Goal: Answer question/provide support: Share knowledge or assist other users

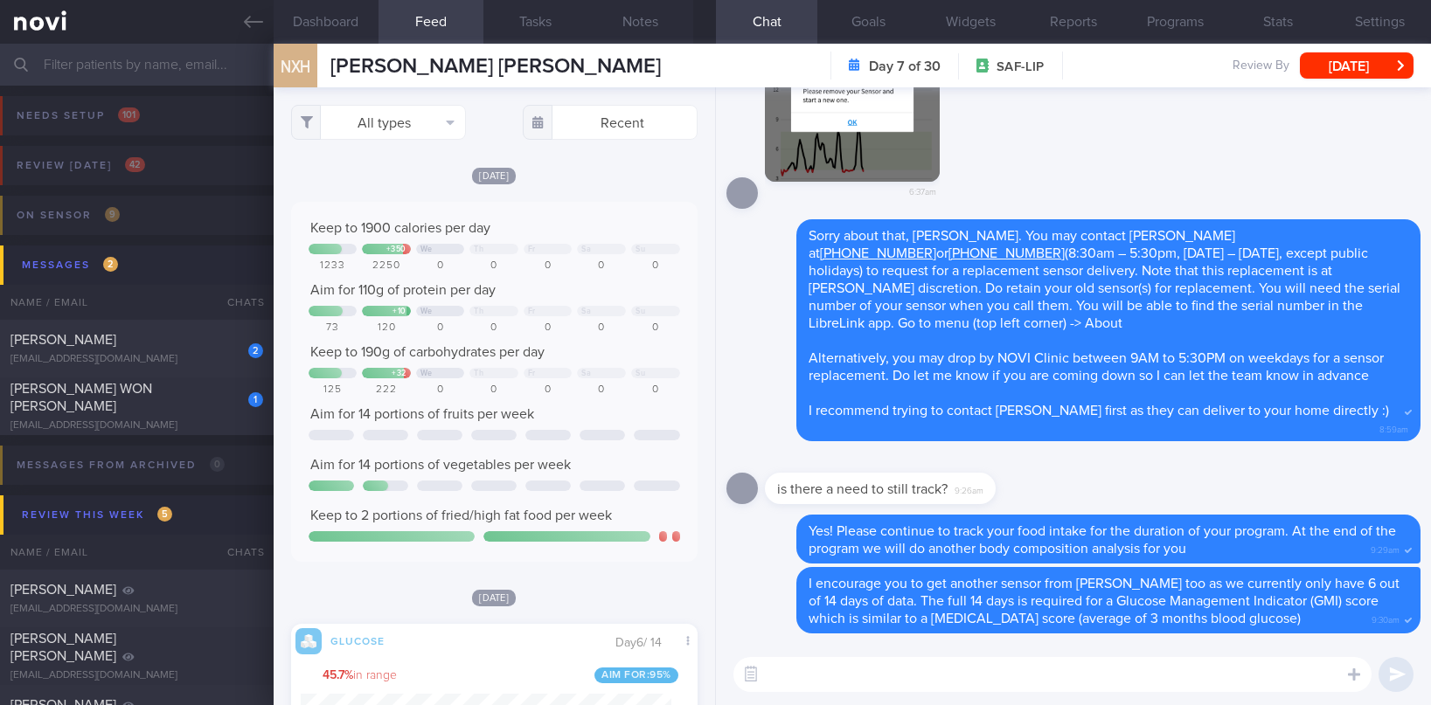
scroll to position [244, 371]
click at [152, 401] on span "[PERSON_NAME] WON [PERSON_NAME]" at bounding box center [81, 397] width 142 height 31
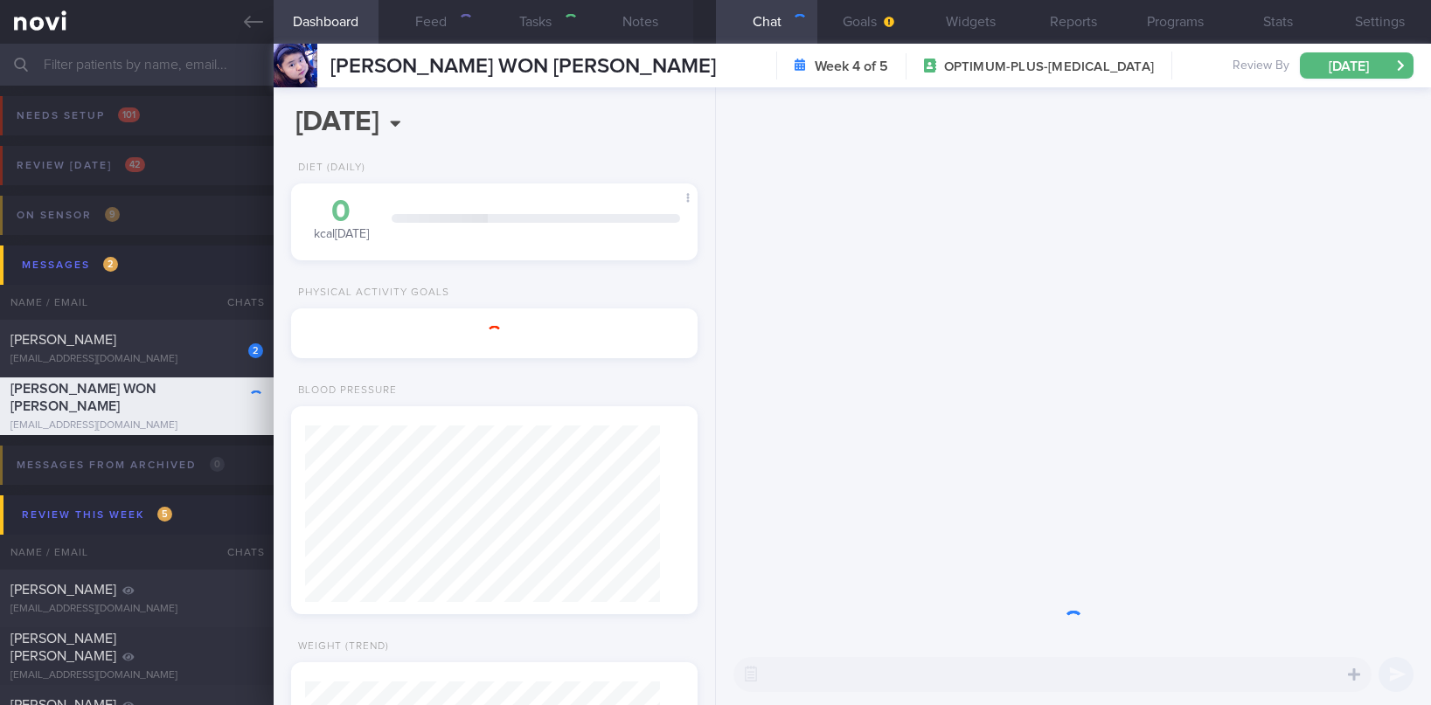
select select "9"
type input "tracked. Diet restrictions: nil fish/seafood (dislikes fish, [MEDICAL_DATA])"
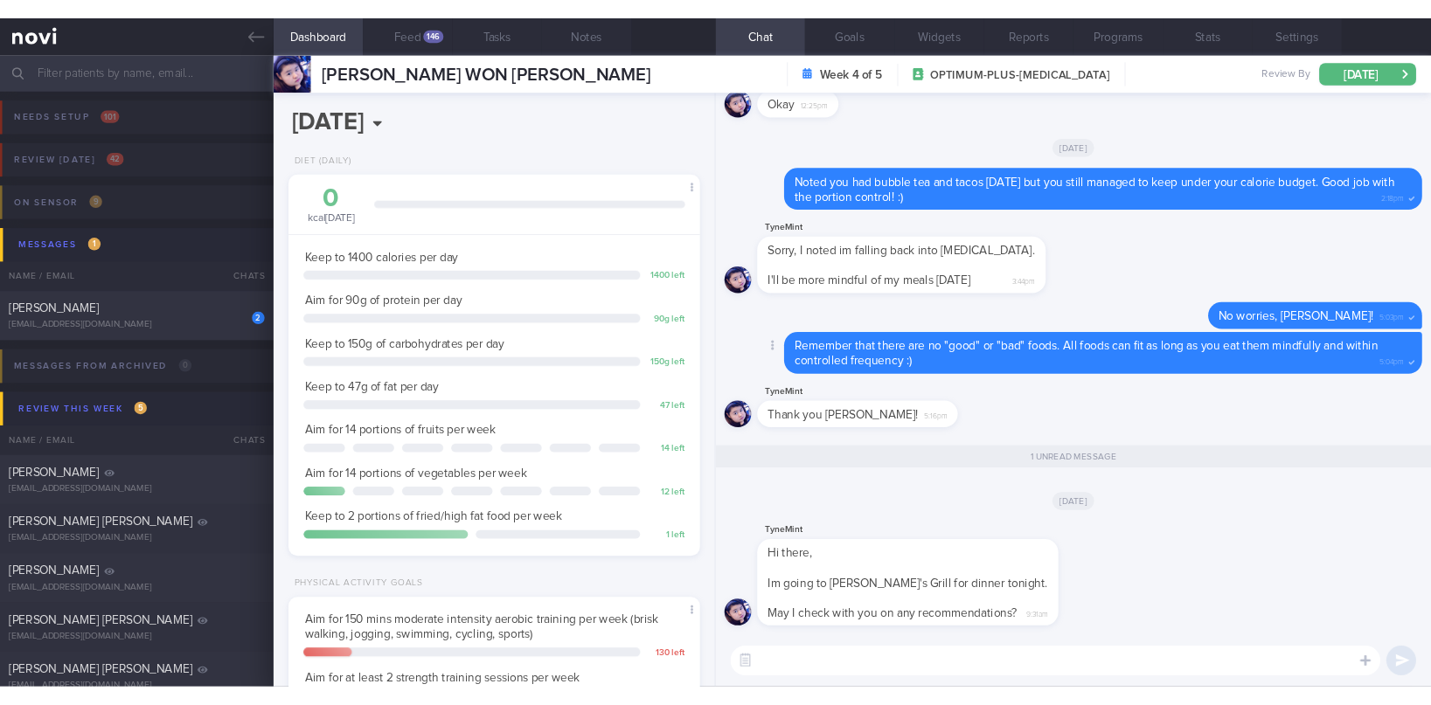
scroll to position [873755, 873602]
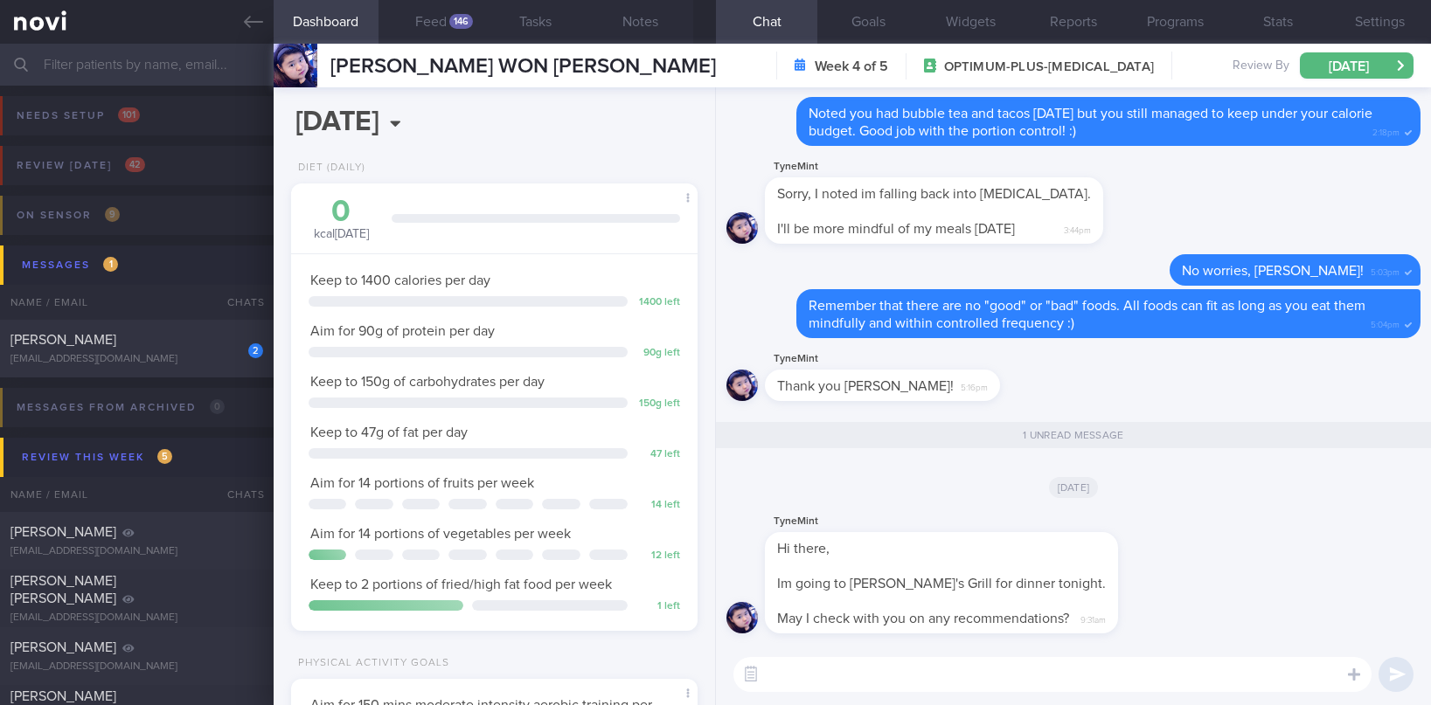
click at [901, 680] on textarea at bounding box center [1052, 674] width 638 height 35
type textarea "H"
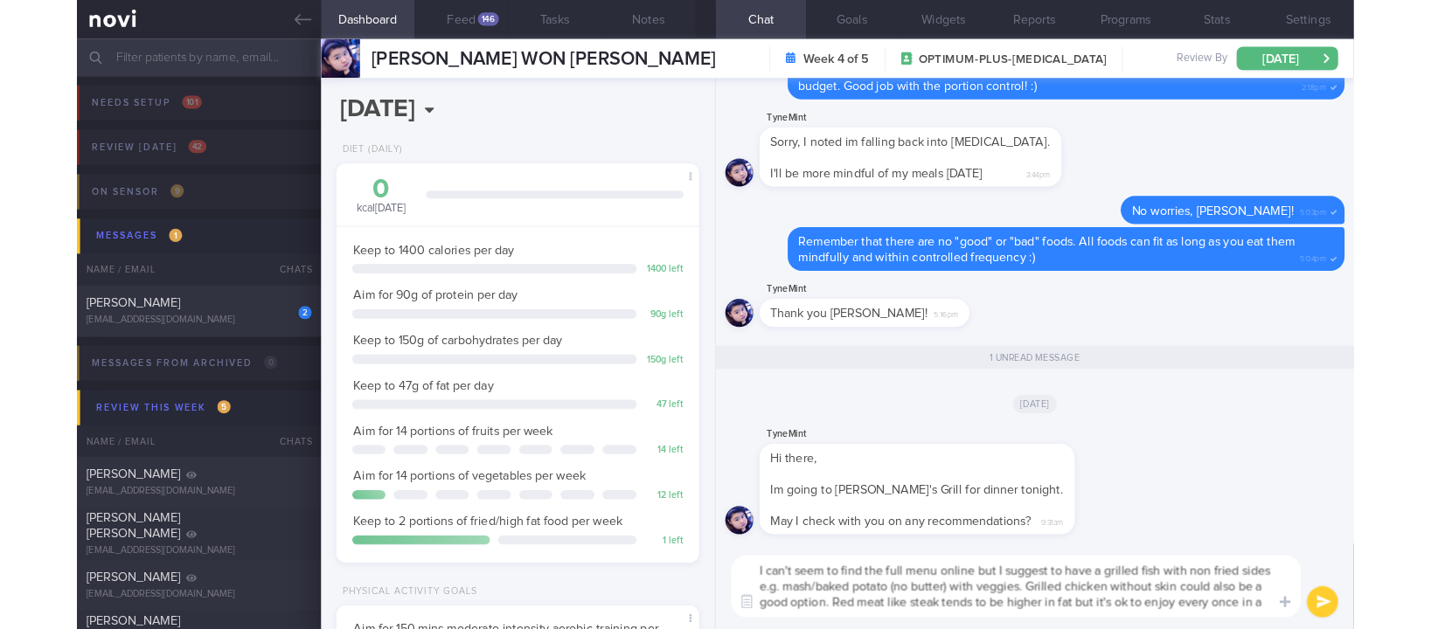
scroll to position [0, 0]
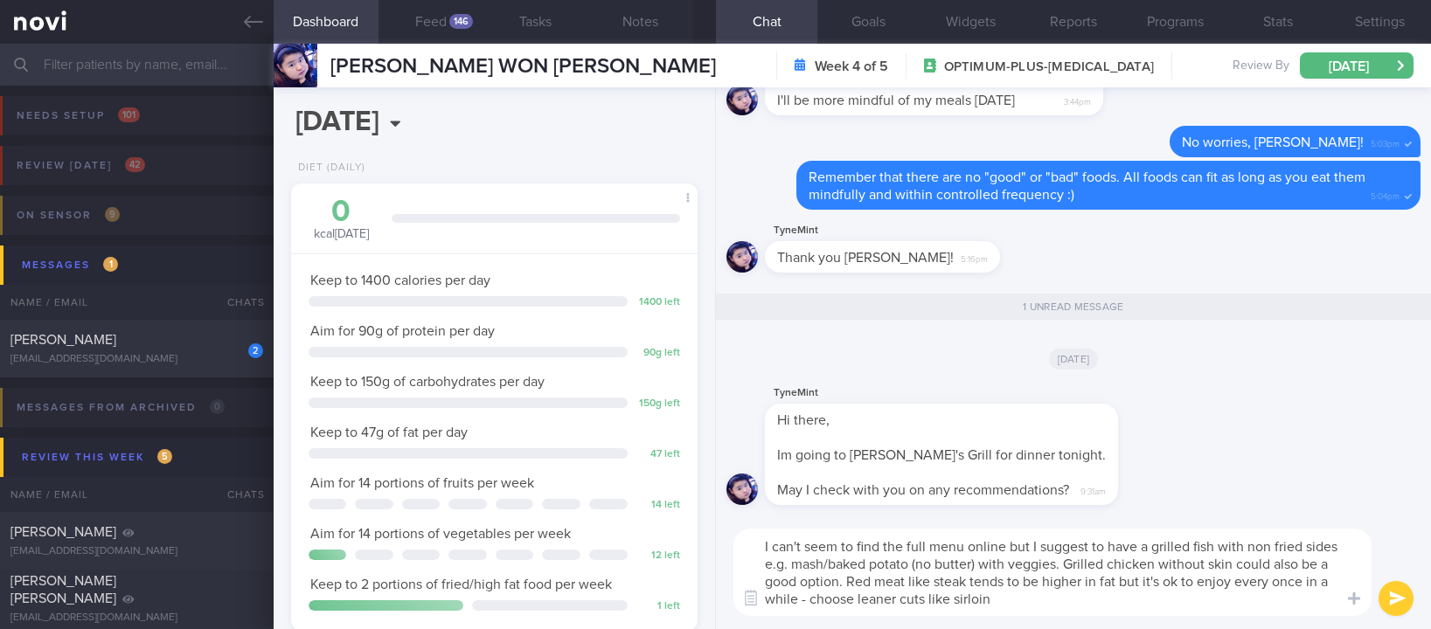
click at [1010, 591] on textarea "I can't seem to find the full menu online but I suggest to have a grilled fish …" at bounding box center [1052, 572] width 638 height 87
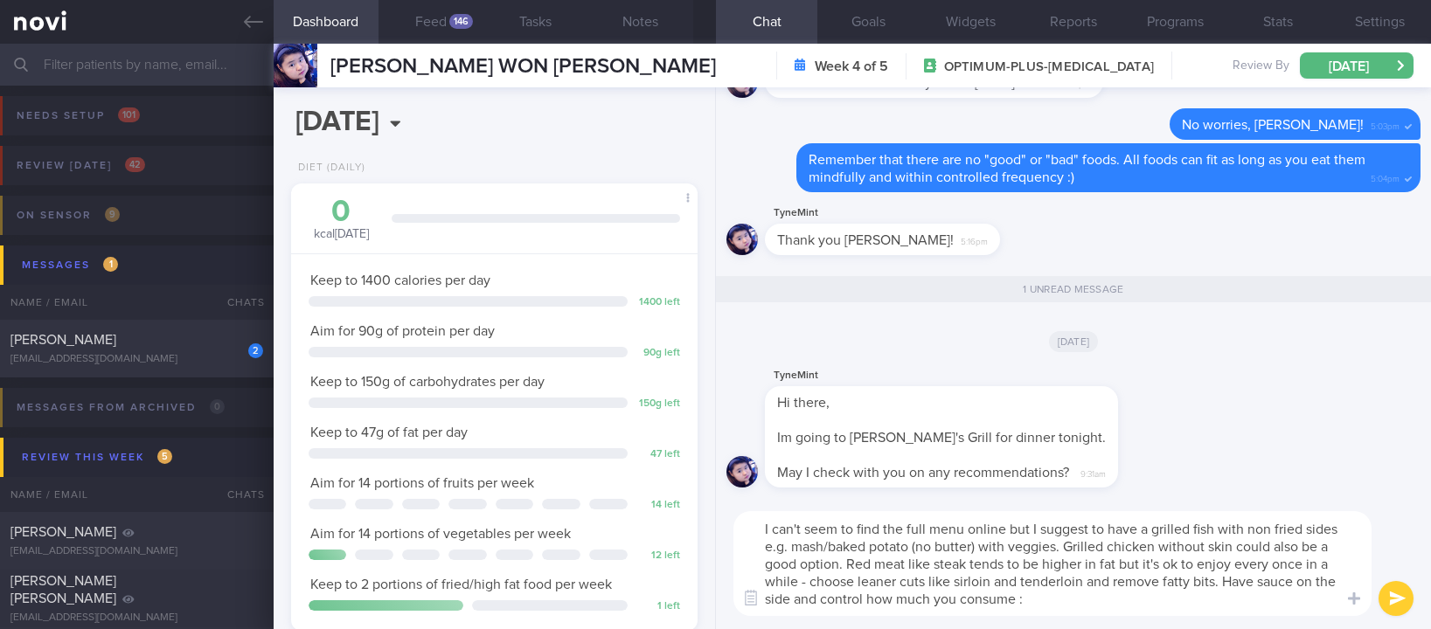
type textarea "I can't seem to find the full menu online but I suggest to have a grilled fish …"
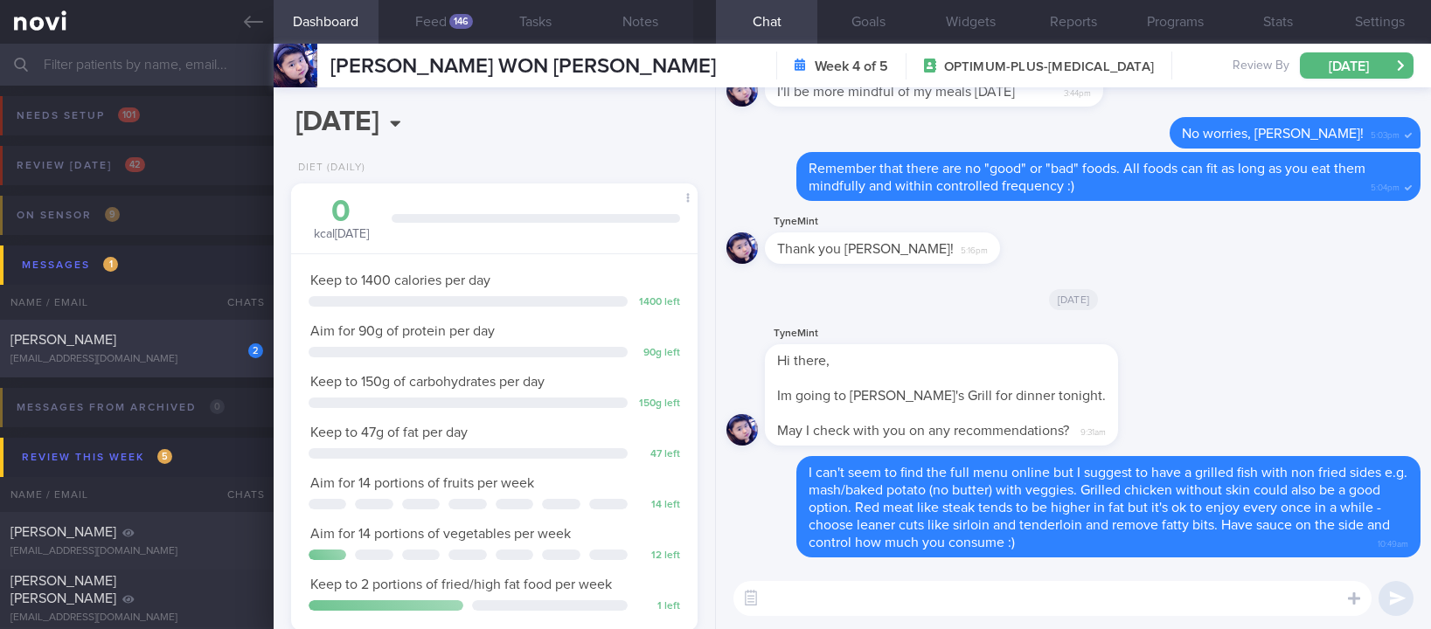
click at [117, 353] on div "[EMAIL_ADDRESS][DOMAIN_NAME]" at bounding box center [136, 359] width 253 height 13
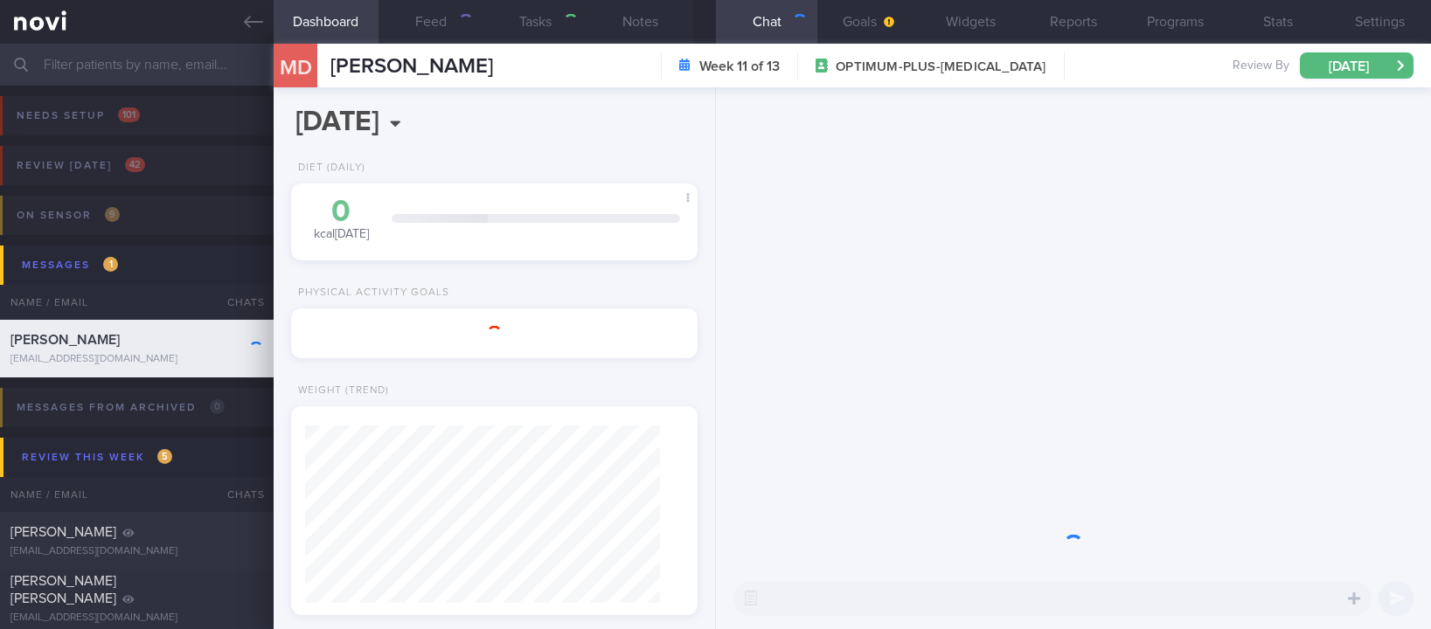
type input "Tracked"
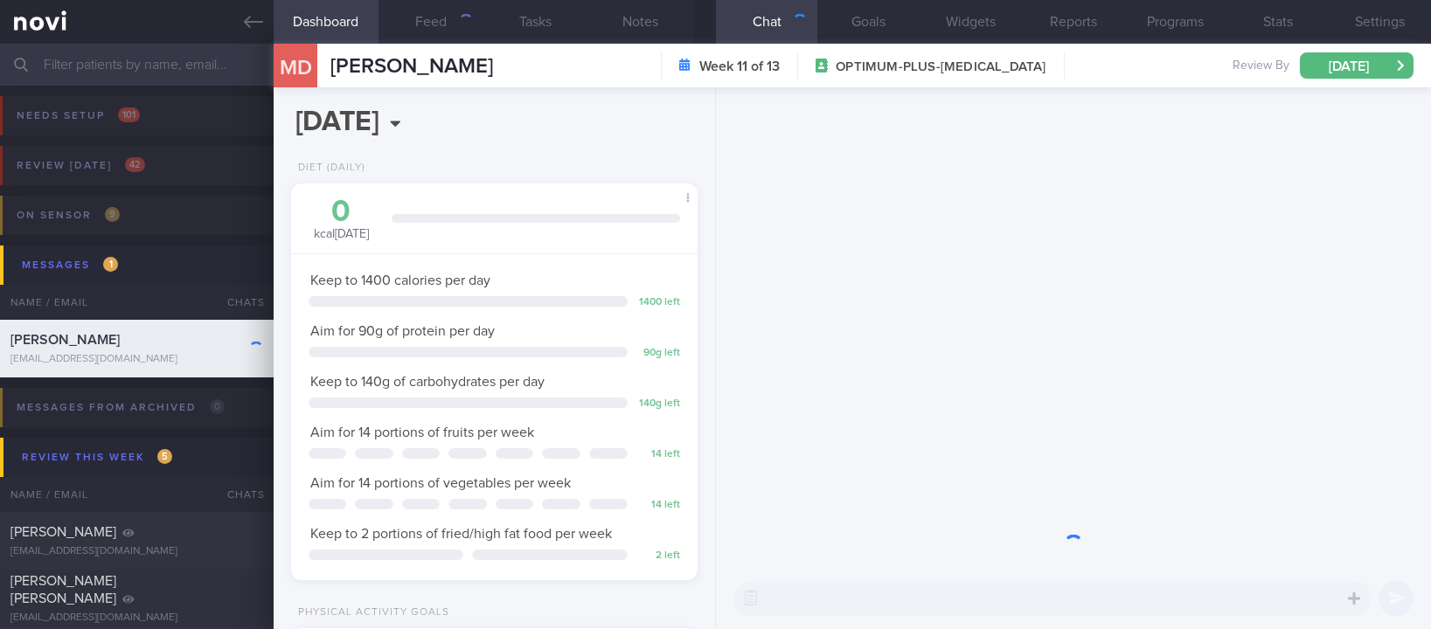
scroll to position [203, 355]
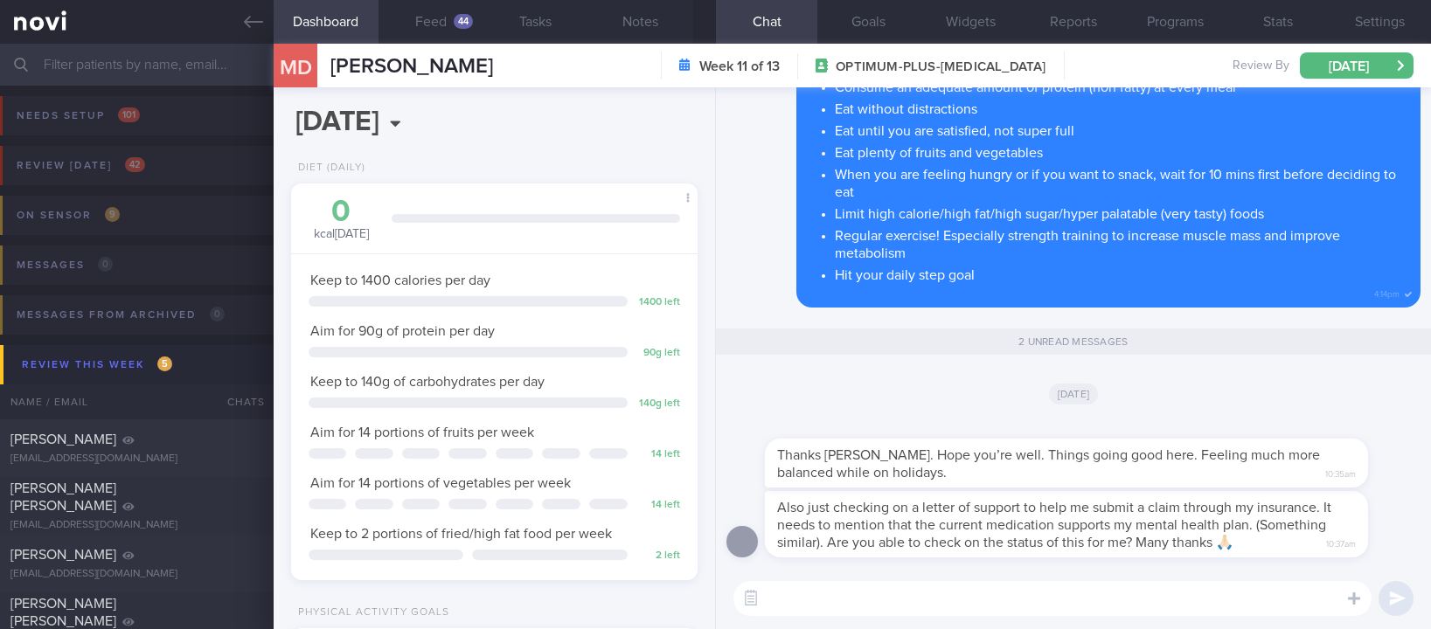
click at [836, 621] on div "​ ​" at bounding box center [1073, 598] width 715 height 61
click at [822, 600] on textarea at bounding box center [1052, 598] width 638 height 35
type textarea "Glad to hear you are doing well, [PERSON_NAME] :)"
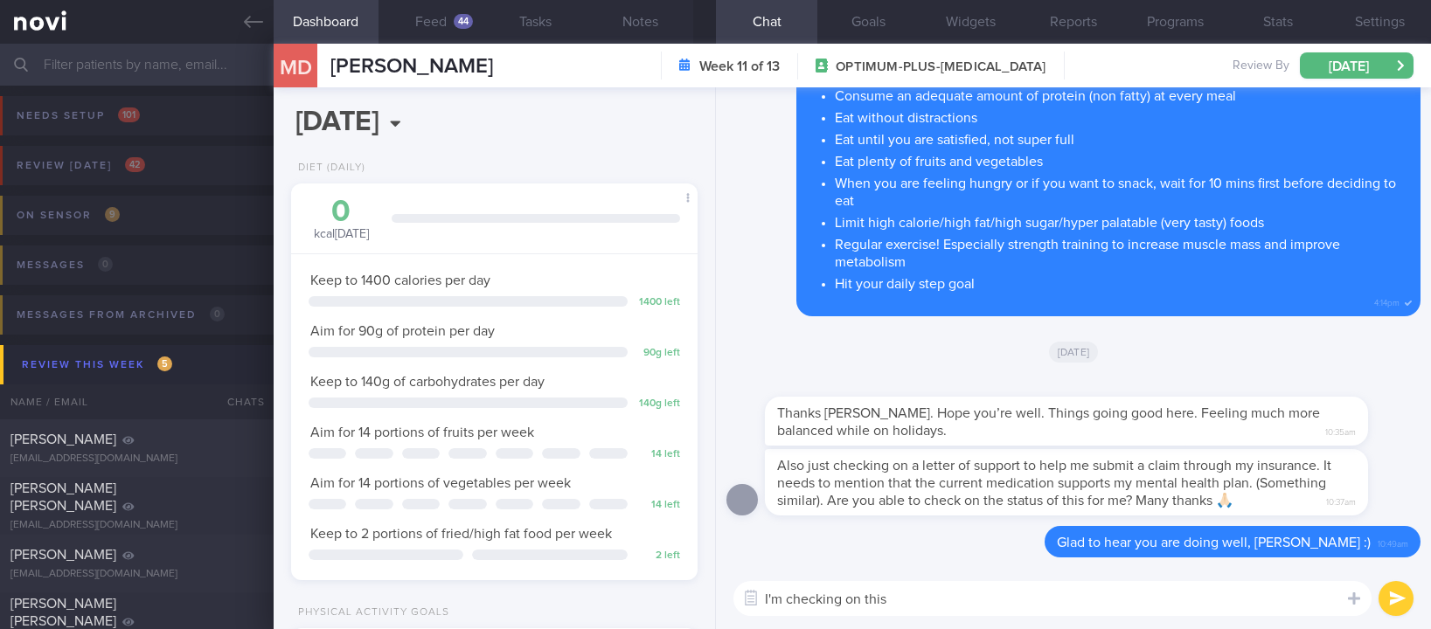
type textarea "I'm checking on this"
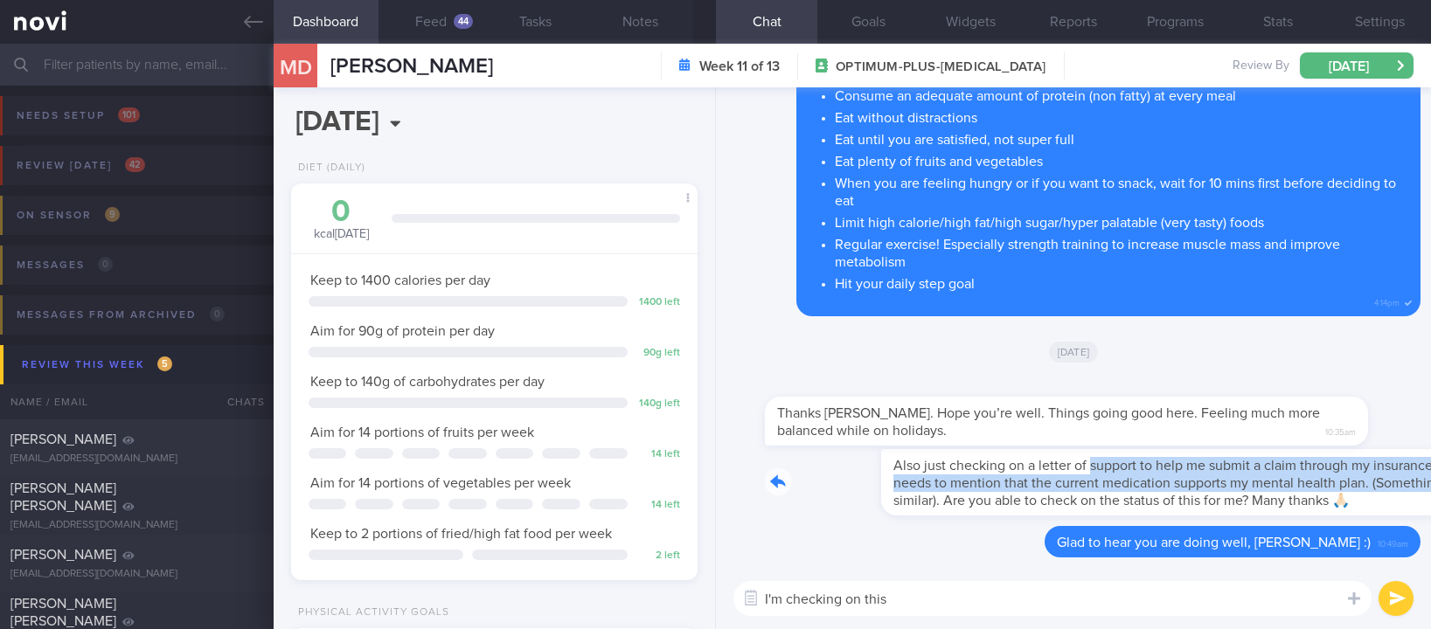
drag, startPoint x: 974, startPoint y: 450, endPoint x: 1286, endPoint y: 554, distance: 328.9
click at [1349, 475] on div "Also just checking on a letter of support to help me submit a claim through my …" at bounding box center [1092, 482] width 655 height 66
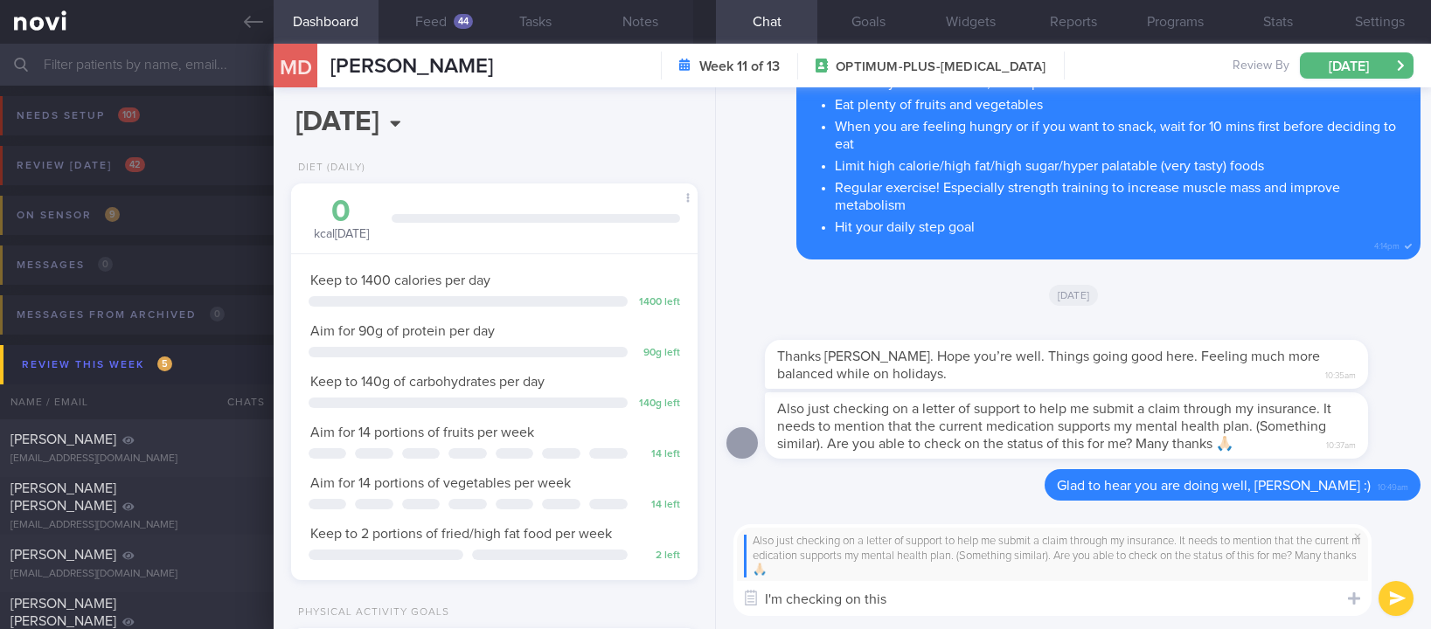
click at [1390, 600] on button "submit" at bounding box center [1395, 598] width 35 height 35
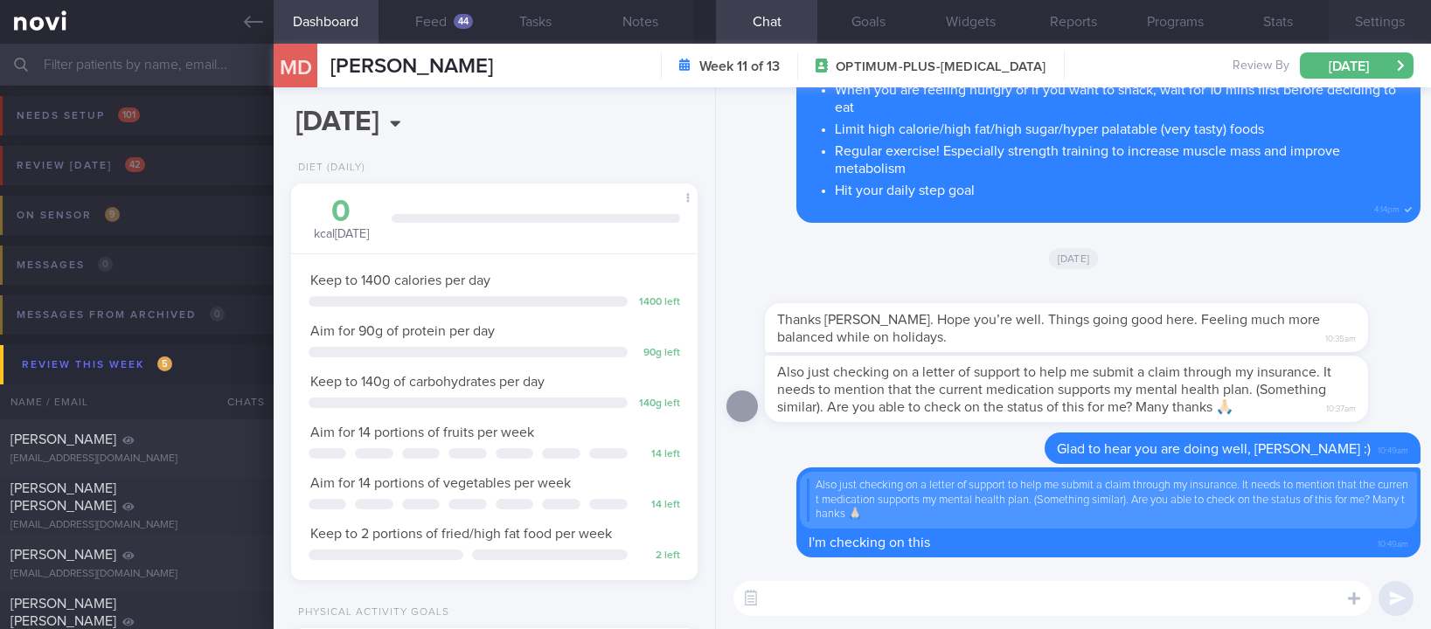
click at [1383, 27] on button "Settings" at bounding box center [1379, 22] width 102 height 44
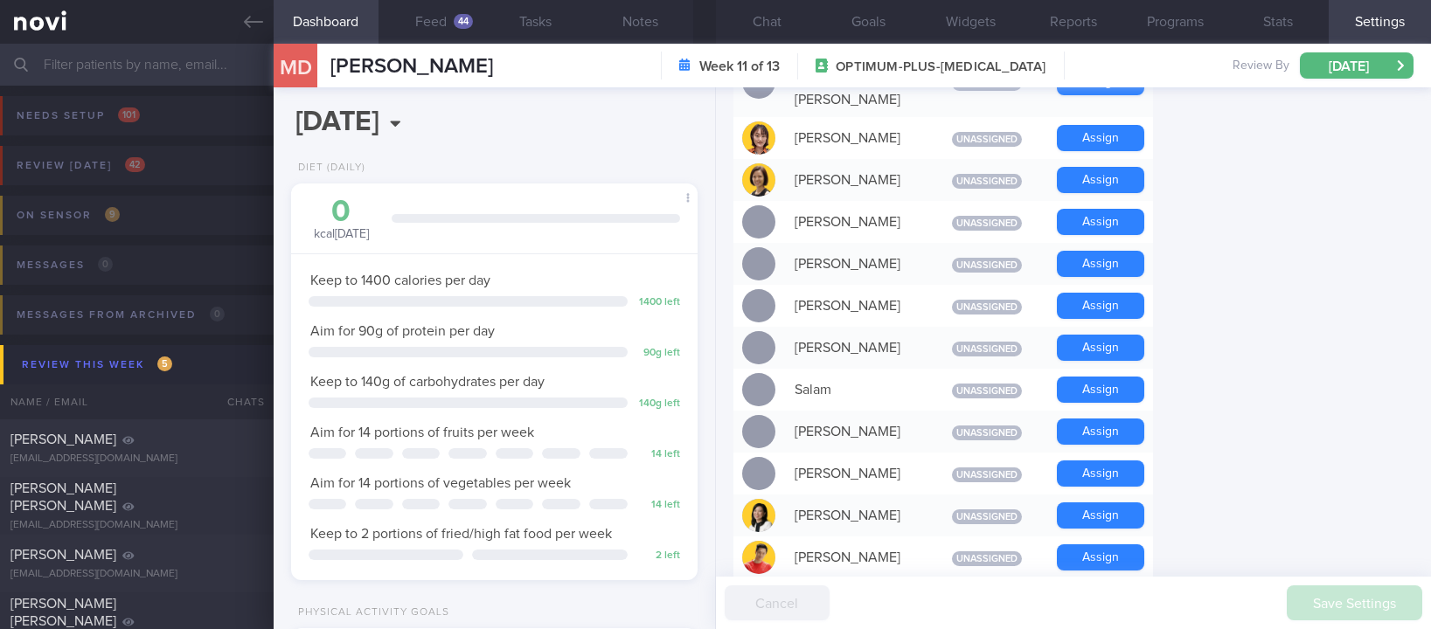
scroll to position [1311, 0]
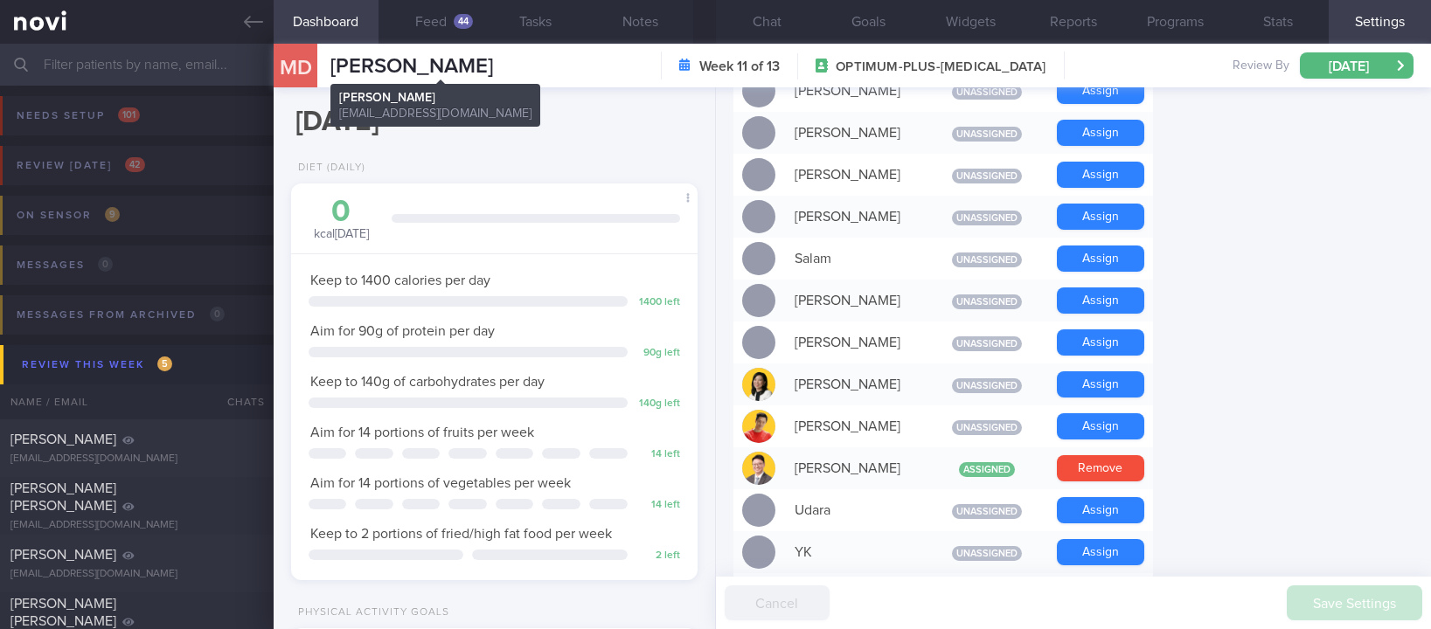
drag, startPoint x: 574, startPoint y: 77, endPoint x: 338, endPoint y: 68, distance: 236.1
click at [338, 68] on div "MD [PERSON_NAME] [PERSON_NAME] [EMAIL_ADDRESS][DOMAIN_NAME] Week 11 of 13 OPTIM…" at bounding box center [852, 66] width 1157 height 44
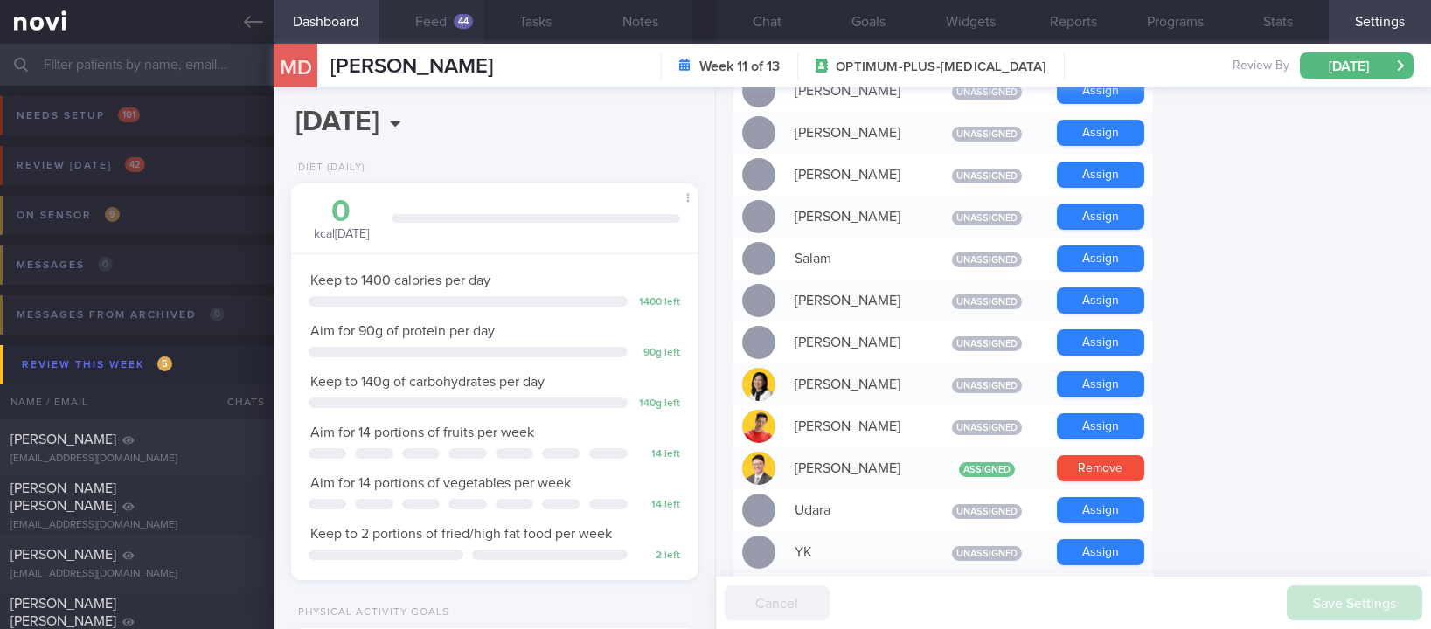
copy span "[PERSON_NAME]"
drag, startPoint x: 253, startPoint y: 20, endPoint x: 266, endPoint y: 17, distance: 13.6
click at [253, 18] on icon at bounding box center [253, 21] width 19 height 19
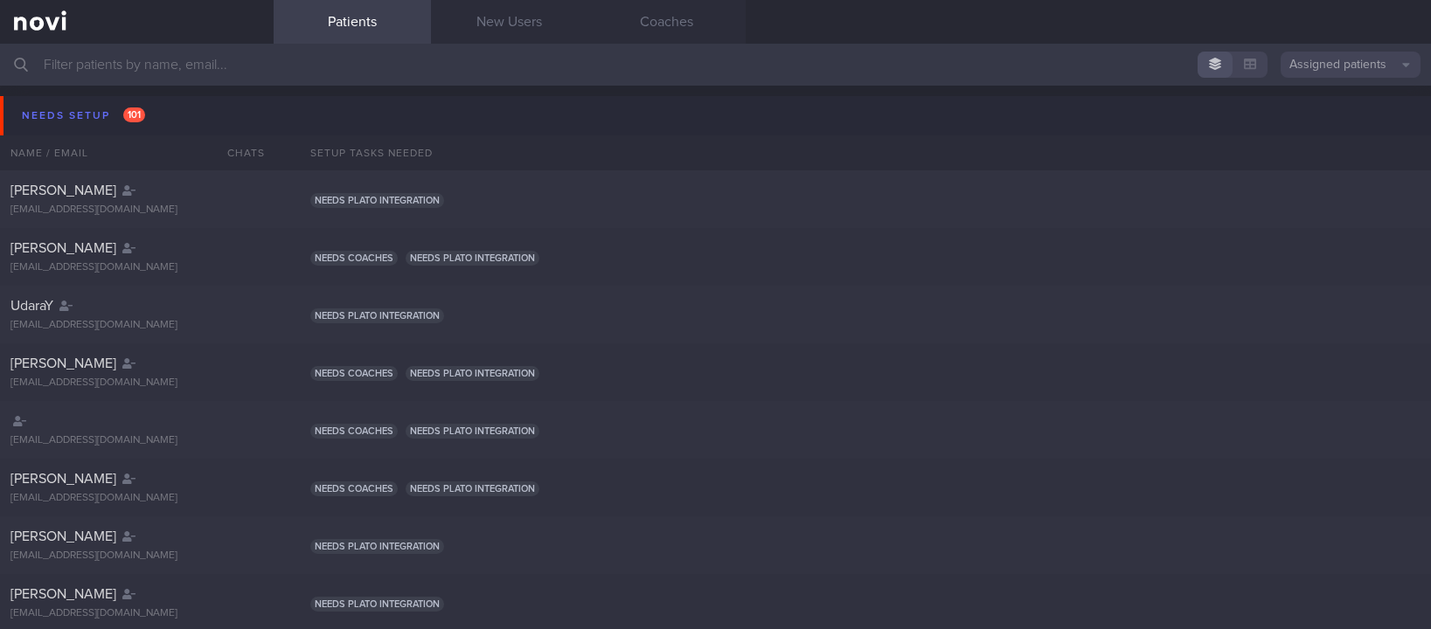
click at [279, 51] on input "text" at bounding box center [715, 65] width 1431 height 42
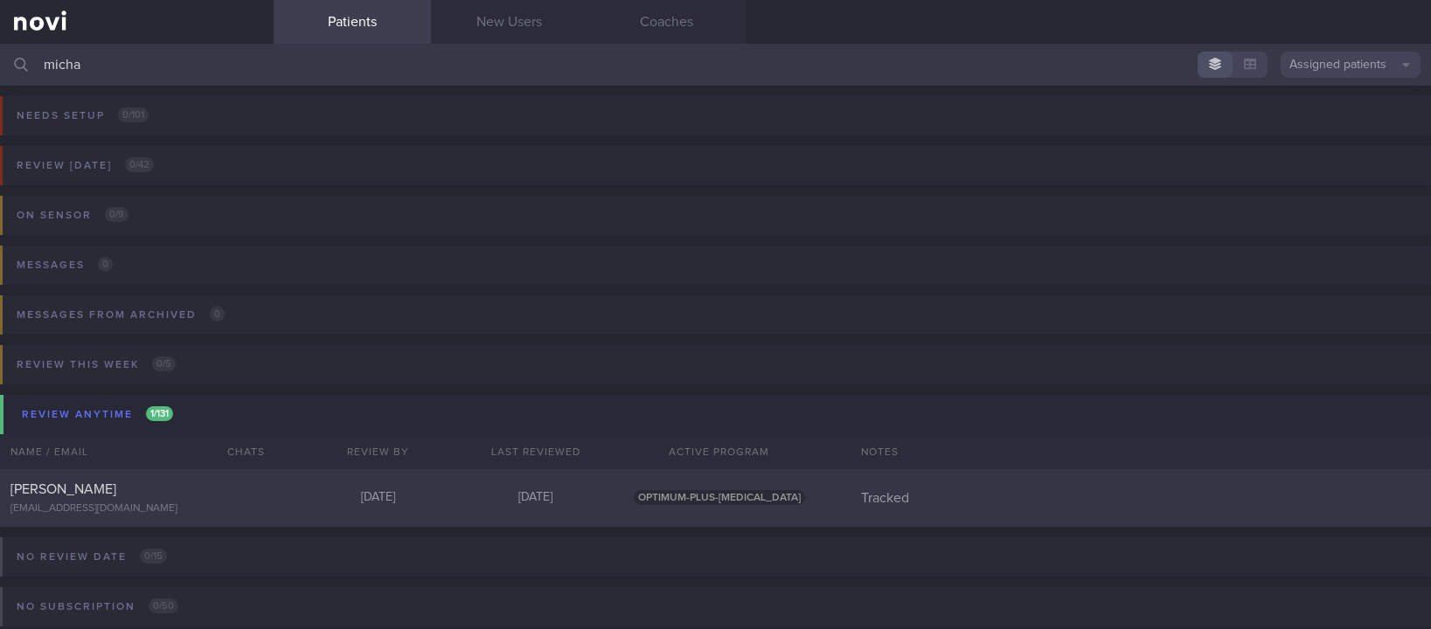
type input "micha"
click at [322, 483] on div "Michaela-Ann Dalgleish m.dalgleish9@gmail.com Mon, 6 Oct 2 days ago OPTIMUM-PLU…" at bounding box center [715, 498] width 1431 height 58
select select "9"
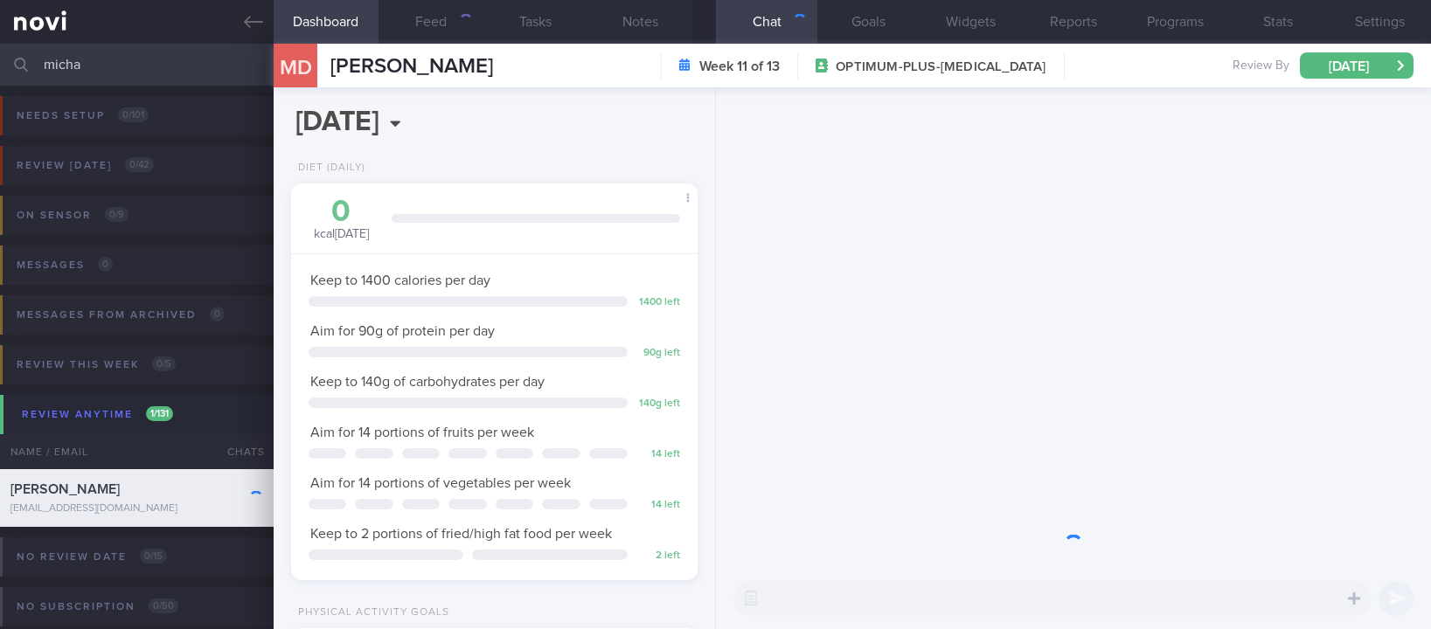
scroll to position [203, 355]
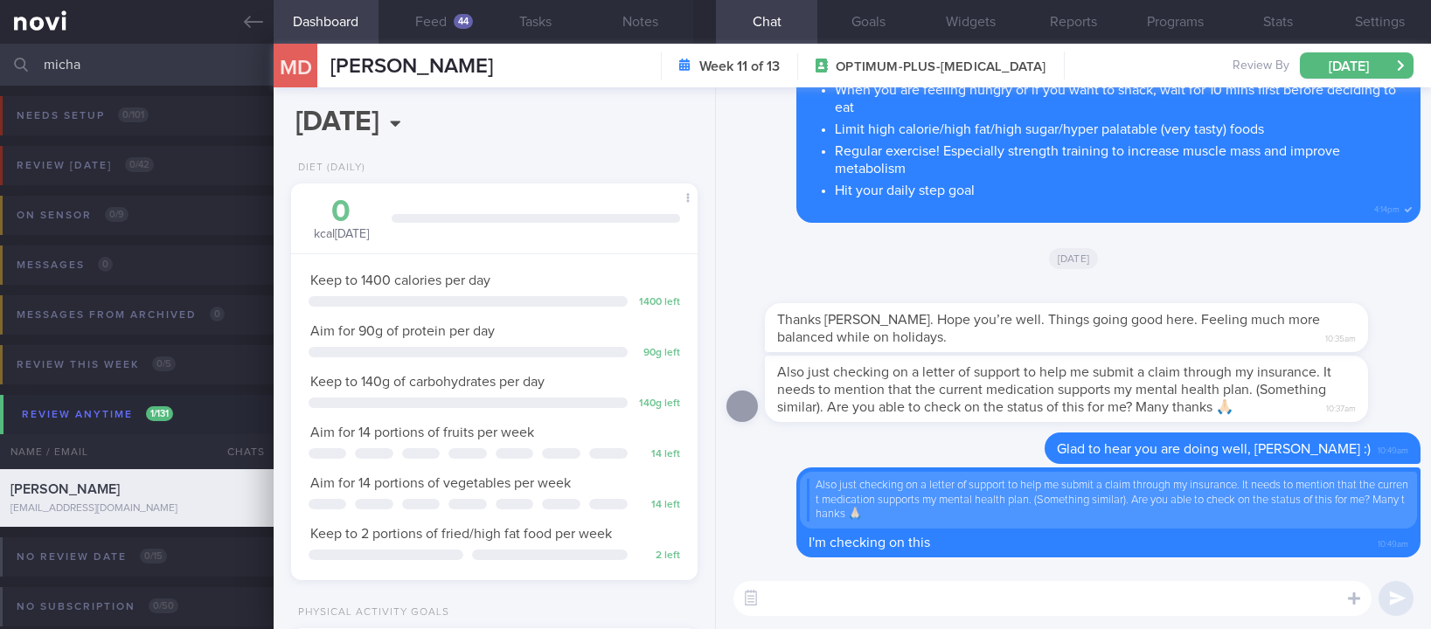
click at [947, 602] on textarea at bounding box center [1052, 598] width 638 height 35
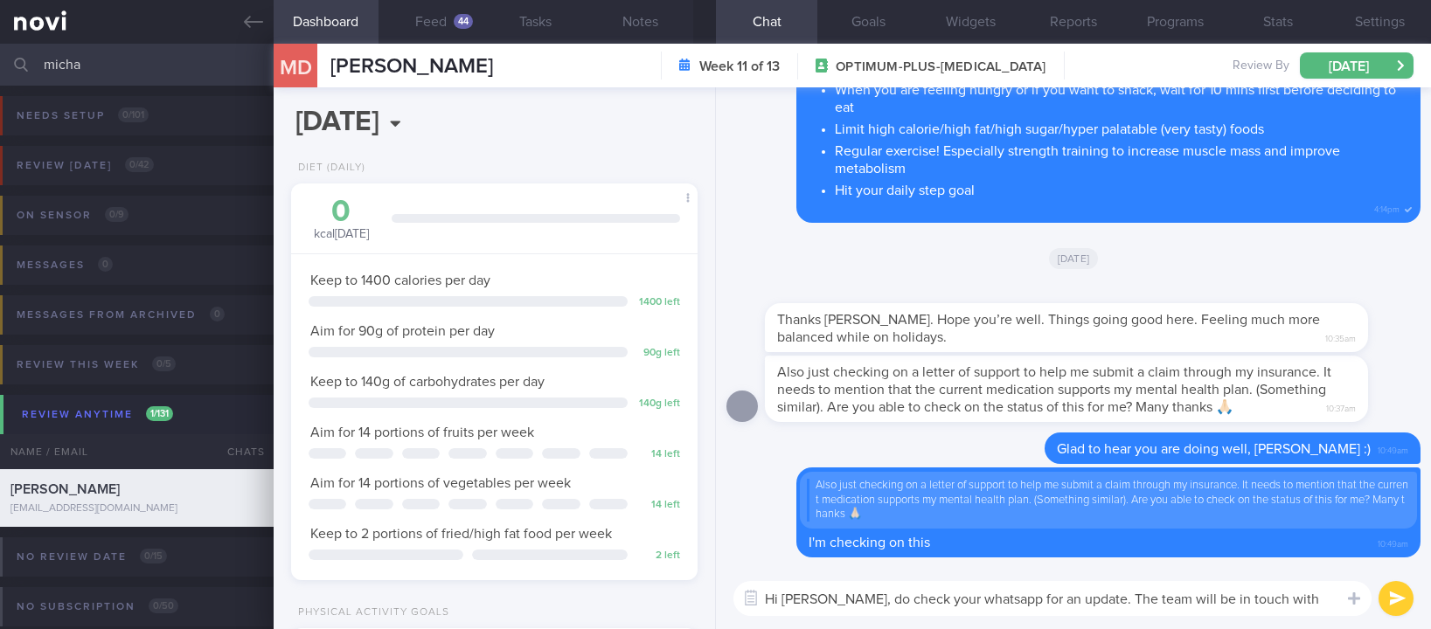
type textarea "Hi Michaela, do check your whatsapp for an update. The team will be in touch wi…"
